Goal: Navigation & Orientation: Find specific page/section

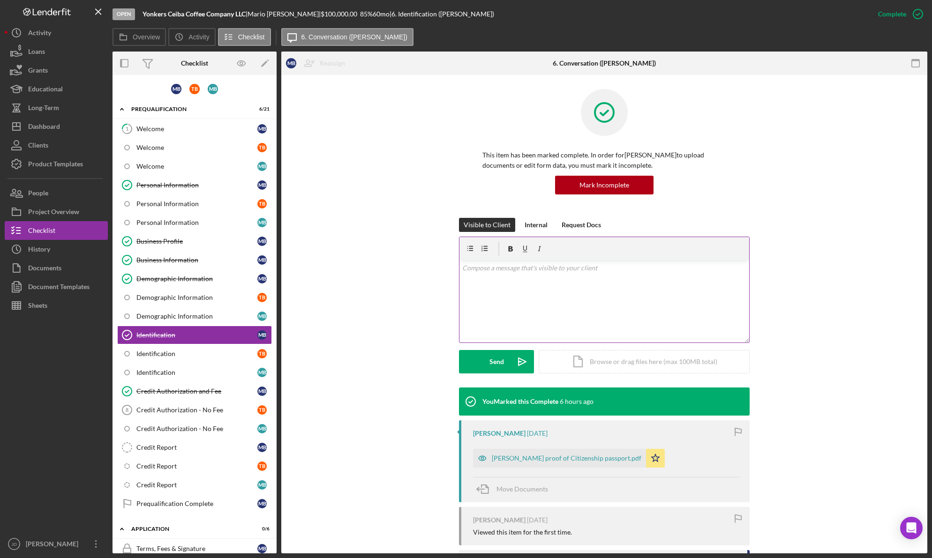
scroll to position [213, 0]
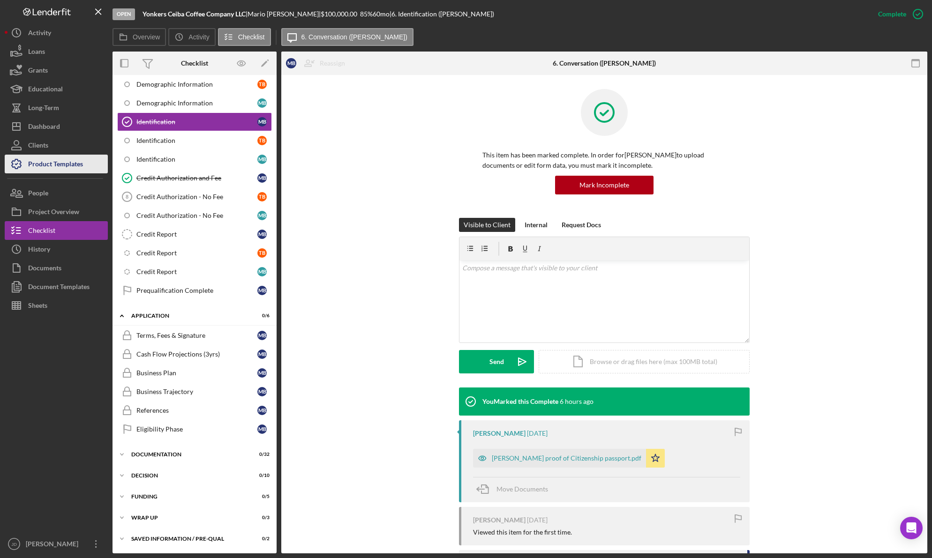
click at [59, 166] on div "Product Templates" at bounding box center [55, 165] width 55 height 21
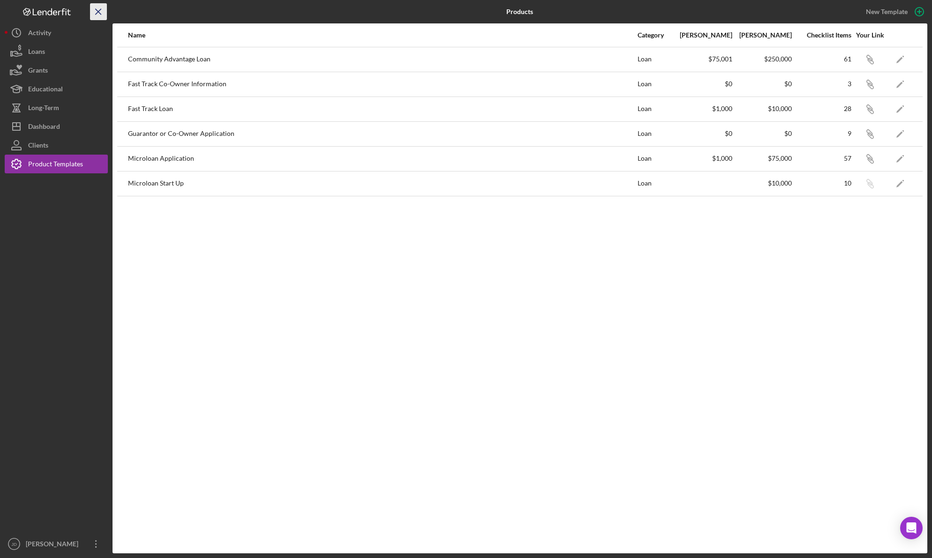
click at [96, 9] on line "button" at bounding box center [98, 11] width 5 height 5
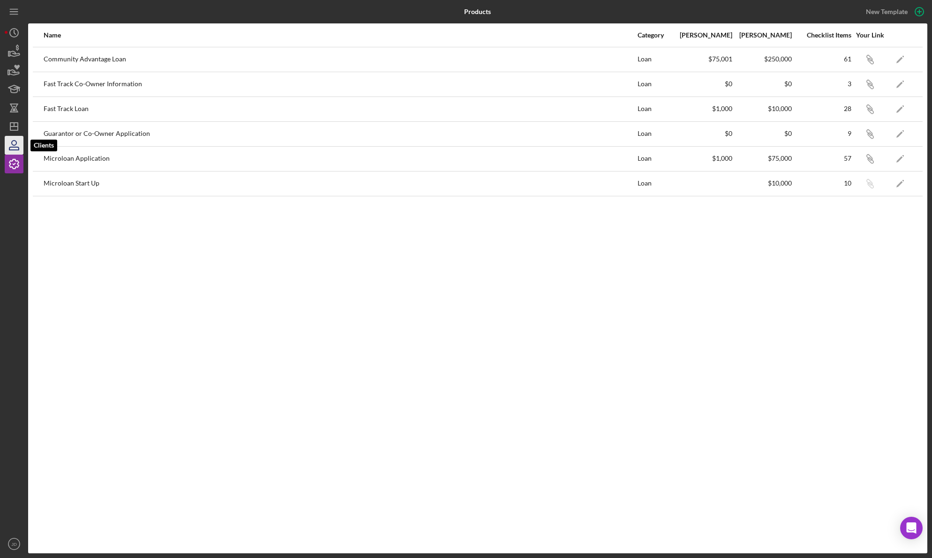
click at [13, 146] on icon "button" at bounding box center [13, 145] width 23 height 23
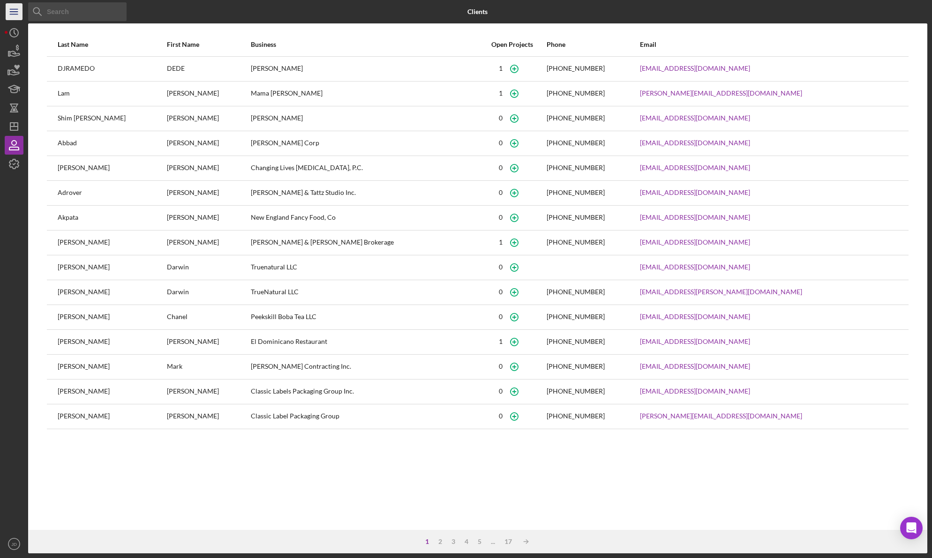
click at [14, 14] on line "button" at bounding box center [13, 14] width 7 height 0
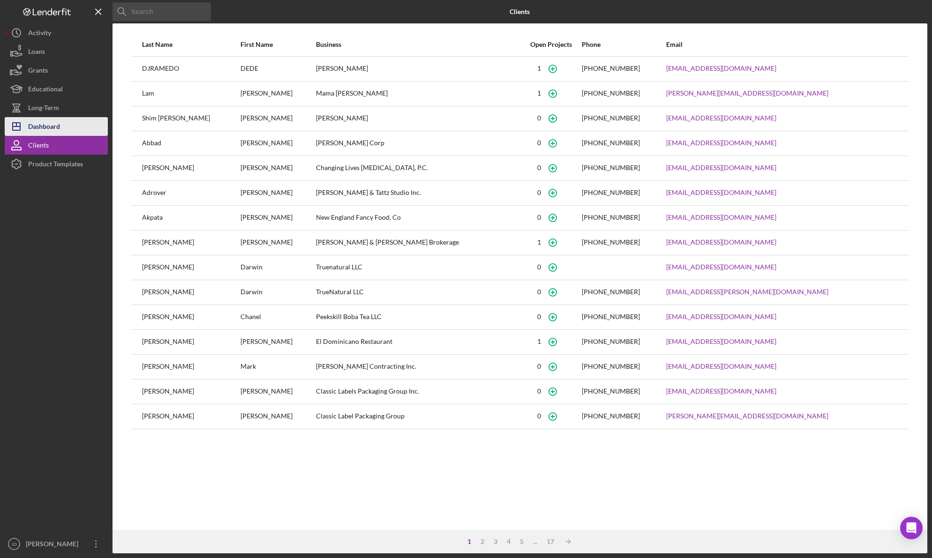
click at [36, 123] on div "Dashboard" at bounding box center [44, 127] width 32 height 21
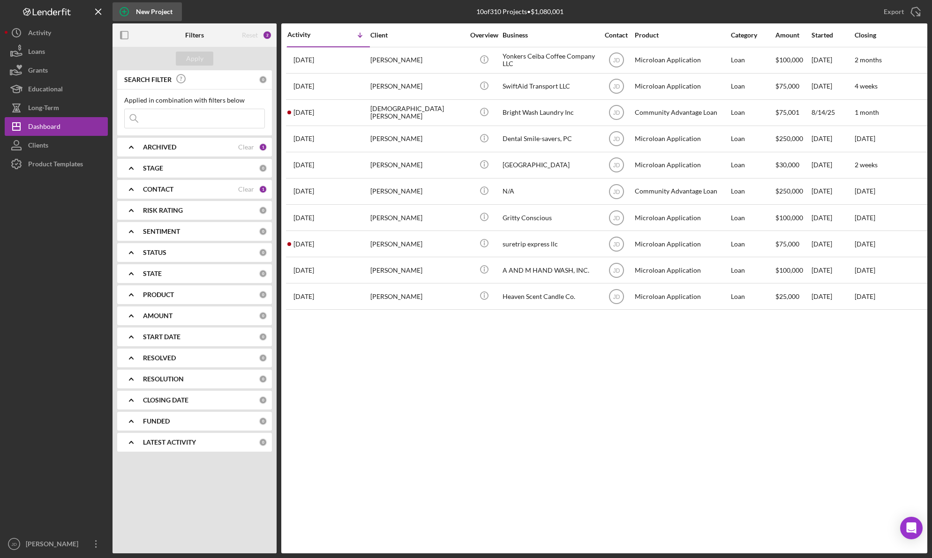
click at [164, 12] on div "New Project" at bounding box center [154, 11] width 37 height 19
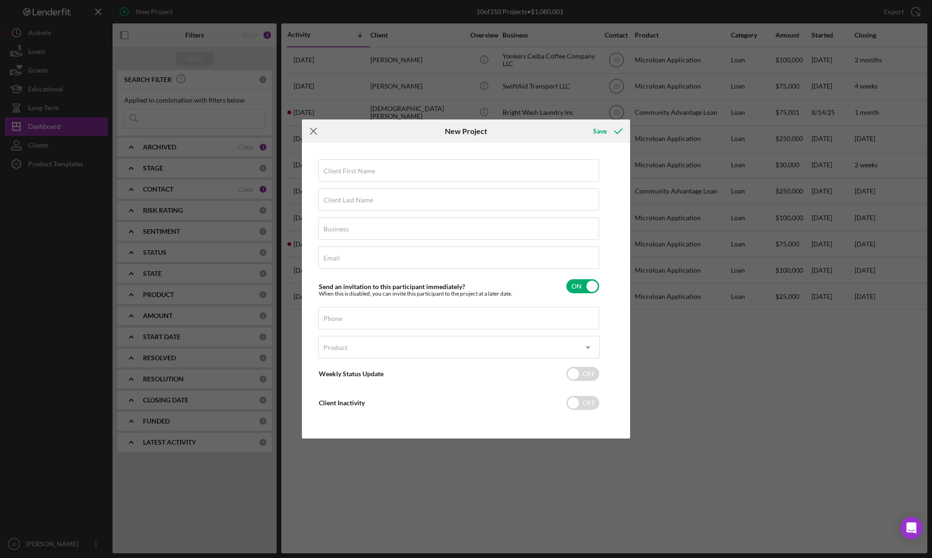
click at [315, 129] on icon "Icon/Menu Close" at bounding box center [313, 130] width 23 height 23
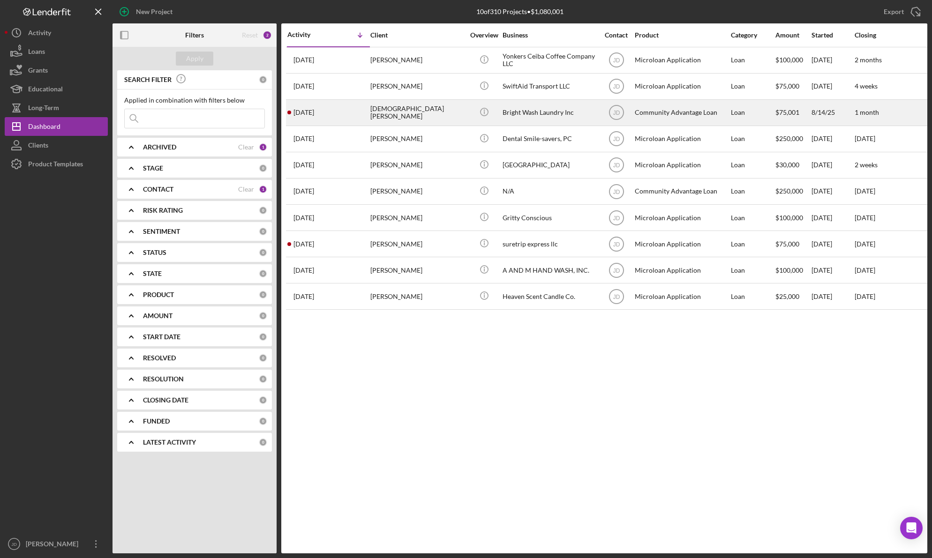
click at [392, 109] on div "[DEMOGRAPHIC_DATA][PERSON_NAME]" at bounding box center [417, 112] width 94 height 25
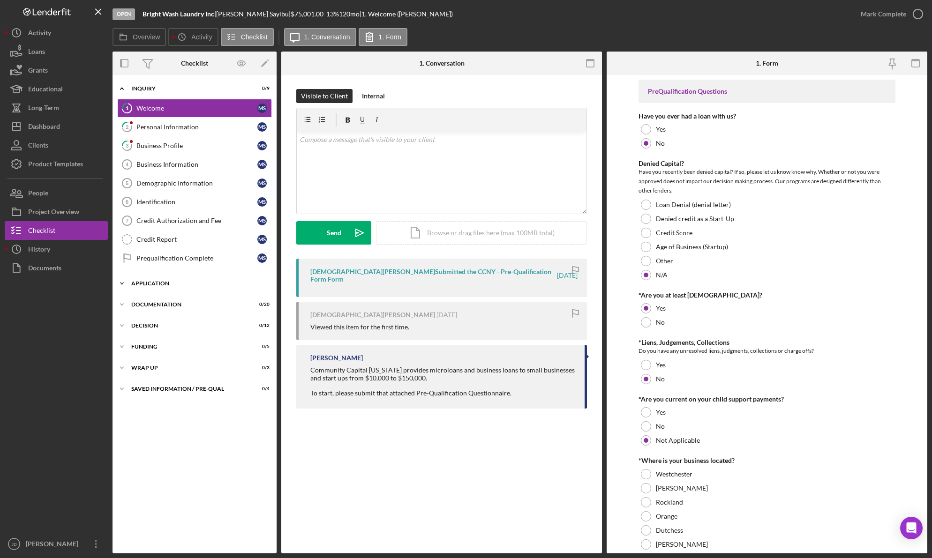
click at [123, 285] on icon "Icon/Expander" at bounding box center [121, 283] width 19 height 19
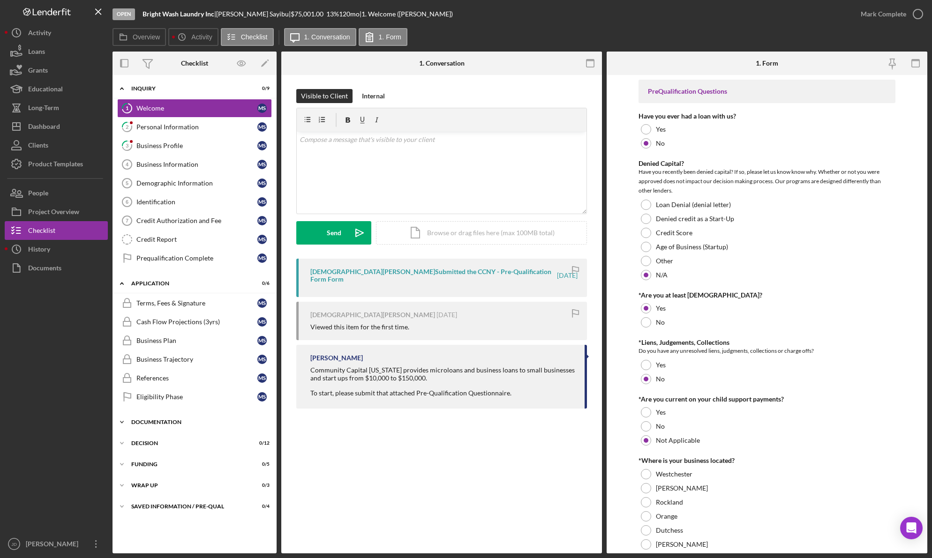
click at [124, 420] on icon "Icon/Expander" at bounding box center [121, 422] width 19 height 19
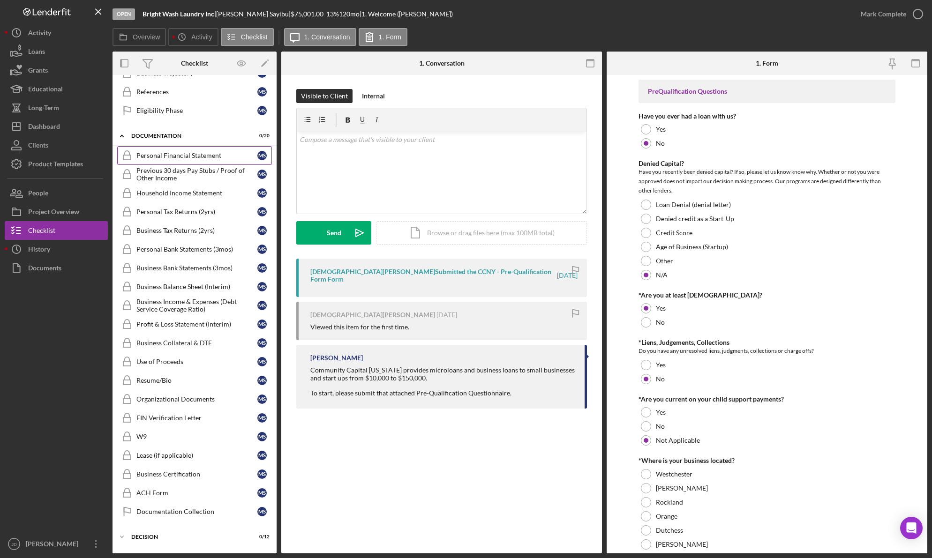
scroll to position [273, 0]
